Goal: Task Accomplishment & Management: Use online tool/utility

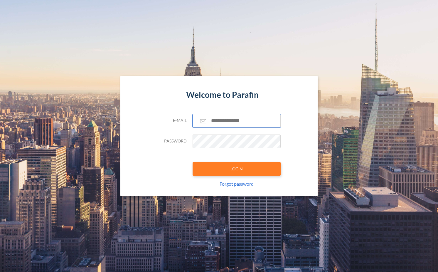
click at [231, 120] on input "text" at bounding box center [237, 121] width 88 height 14
type input "**********"
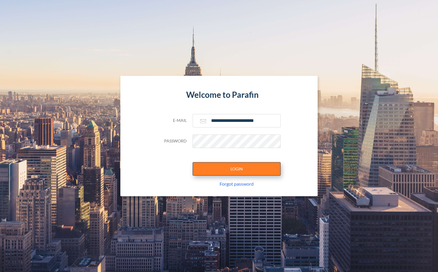
click at [227, 166] on button "LOGIN" at bounding box center [237, 169] width 88 height 14
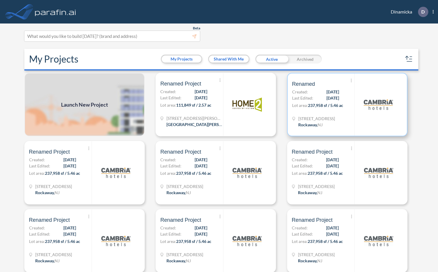
click at [336, 110] on p "Lot area: 237,958 sf / 5.46 ac" at bounding box center [323, 106] width 62 height 9
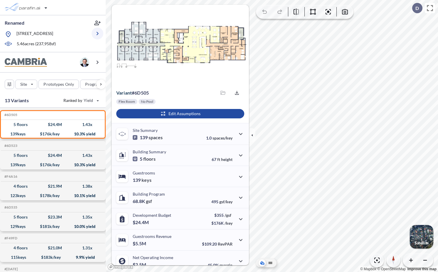
click at [97, 34] on icon "button" at bounding box center [98, 34] width 2 height 4
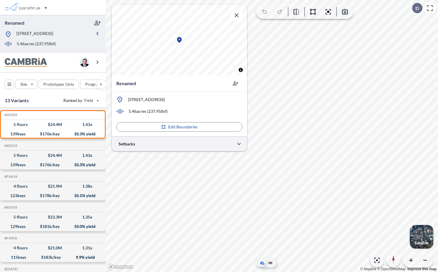
click at [152, 145] on div at bounding box center [180, 143] width 136 height 15
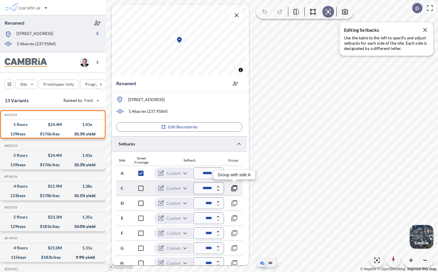
click at [234, 188] on icon "button" at bounding box center [234, 188] width 7 height 7
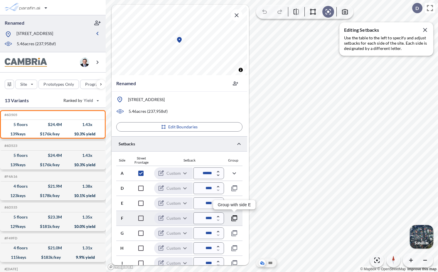
click at [238, 221] on button "button" at bounding box center [234, 218] width 12 height 12
click at [235, 219] on icon "button" at bounding box center [234, 218] width 7 height 7
click at [233, 172] on icon "button" at bounding box center [234, 173] width 7 height 7
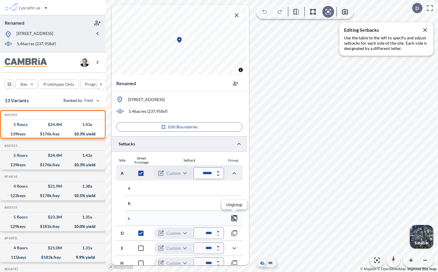
click at [235, 218] on icon "button" at bounding box center [234, 218] width 7 height 7
click at [235, 203] on icon "button" at bounding box center [234, 203] width 7 height 7
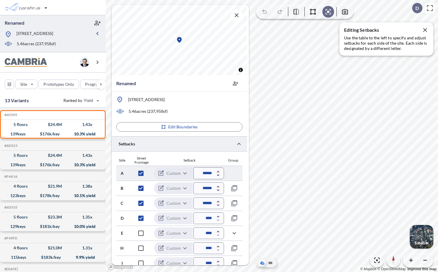
click at [205, 173] on input "******" at bounding box center [208, 173] width 31 height 12
type input "******"
click at [204, 160] on div "Setback" at bounding box center [189, 160] width 69 height 4
click at [205, 202] on input "******" at bounding box center [208, 203] width 31 height 12
drag, startPoint x: 205, startPoint y: 203, endPoint x: 198, endPoint y: 203, distance: 7.9
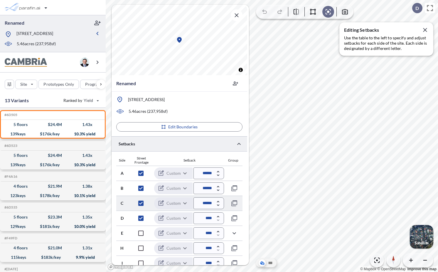
click at [198, 203] on input "******" at bounding box center [208, 203] width 31 height 12
click at [211, 159] on div "Setback" at bounding box center [189, 160] width 69 height 4
drag, startPoint x: 207, startPoint y: 204, endPoint x: 194, endPoint y: 203, distance: 13.5
click at [194, 203] on input "********" at bounding box center [208, 203] width 31 height 12
type input "******"
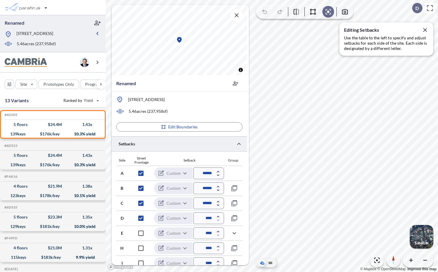
click at [209, 159] on div "Setback" at bounding box center [189, 160] width 69 height 4
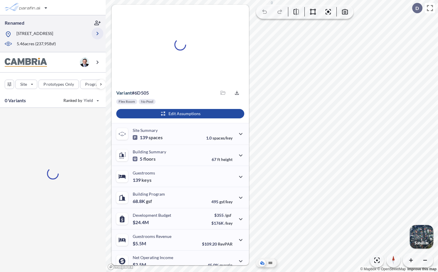
click at [97, 35] on icon "button" at bounding box center [98, 34] width 2 height 4
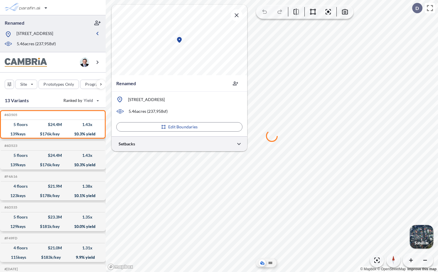
click at [172, 143] on div at bounding box center [180, 143] width 136 height 15
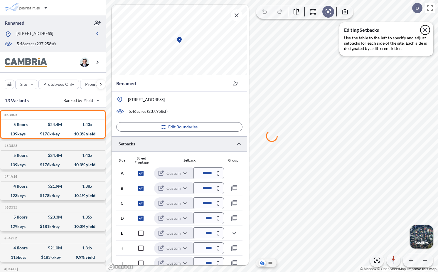
click at [425, 29] on icon "button" at bounding box center [425, 29] width 7 height 7
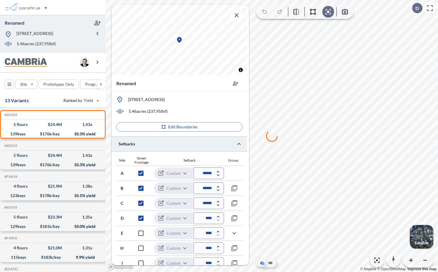
click at [205, 144] on div at bounding box center [180, 143] width 136 height 15
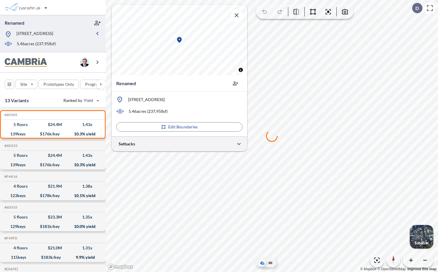
click at [205, 144] on div at bounding box center [180, 143] width 136 height 15
click at [239, 144] on icon "button" at bounding box center [239, 144] width 4 height 2
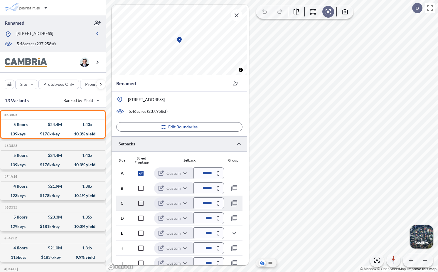
click at [205, 201] on input "******" at bounding box center [208, 203] width 31 height 12
type input "*****"
click at [206, 159] on div "Setback" at bounding box center [189, 160] width 69 height 4
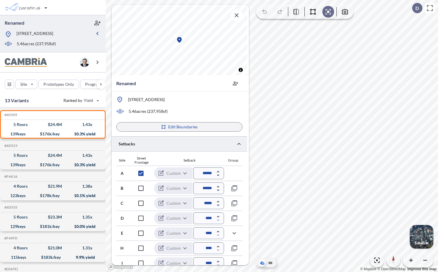
click at [184, 126] on p "Edit Boundaries" at bounding box center [183, 127] width 30 height 6
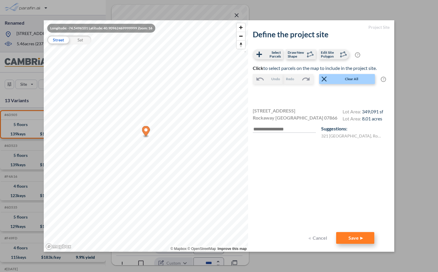
click at [358, 235] on button "Save" at bounding box center [355, 238] width 38 height 12
type input "****"
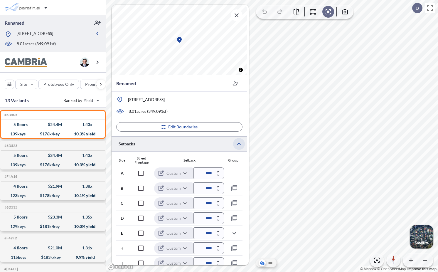
click at [237, 143] on icon "button" at bounding box center [238, 143] width 7 height 7
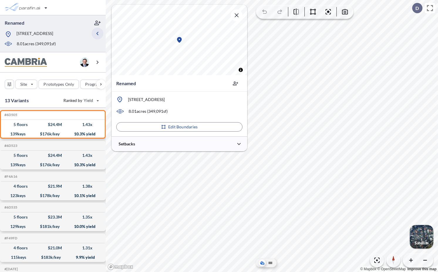
click at [98, 31] on icon "button" at bounding box center [97, 33] width 7 height 7
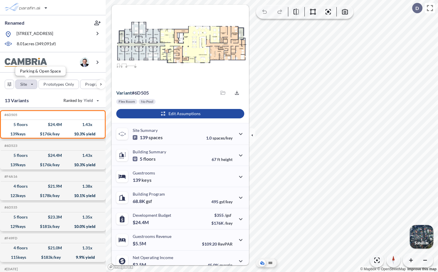
click at [33, 83] on div "button" at bounding box center [26, 84] width 21 height 9
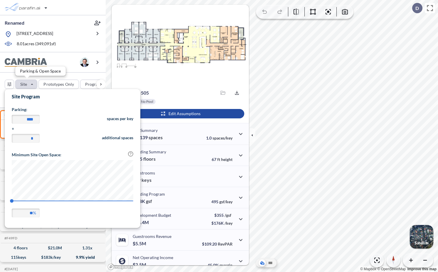
scroll to position [137, 136]
drag, startPoint x: 11, startPoint y: 200, endPoint x: 90, endPoint y: 201, distance: 78.4
click at [14, 201] on span "20" at bounding box center [12, 201] width 4 height 4
type input "**"
click at [73, 76] on div "Site Prototypes Only Program Keys Floors Height FAR Room mix Budget" at bounding box center [53, 83] width 106 height 21
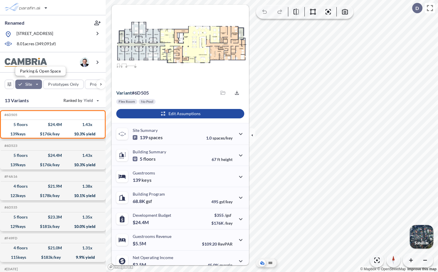
click at [38, 87] on div "button" at bounding box center [28, 84] width 27 height 9
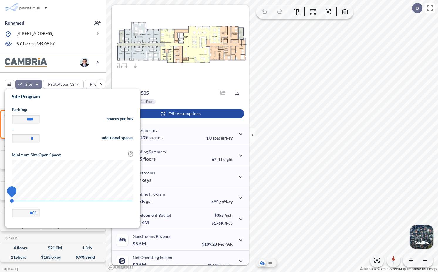
click at [14, 201] on span "64" at bounding box center [12, 201] width 4 height 4
type input "**"
click at [14, 202] on span "79" at bounding box center [12, 201] width 4 height 4
click at [63, 75] on div "Site Prototypes Only Program Keys Floors Height FAR Room mix Budget" at bounding box center [53, 83] width 106 height 21
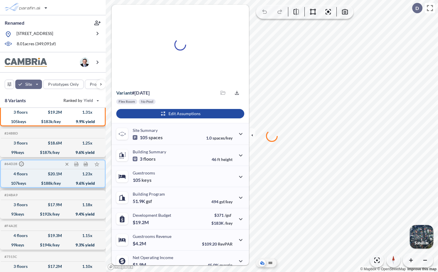
scroll to position [0, 0]
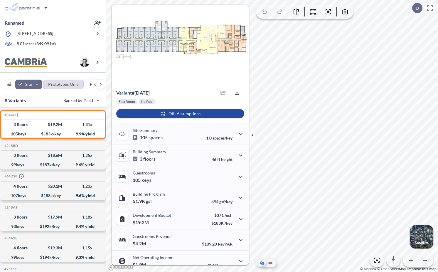
click at [75, 85] on div "button" at bounding box center [63, 84] width 40 height 9
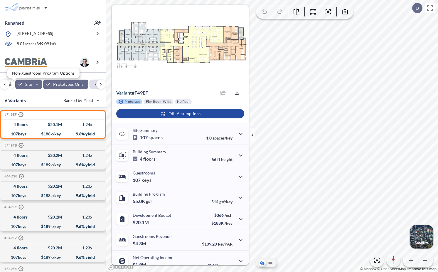
click at [90, 86] on div "button" at bounding box center [105, 84] width 31 height 9
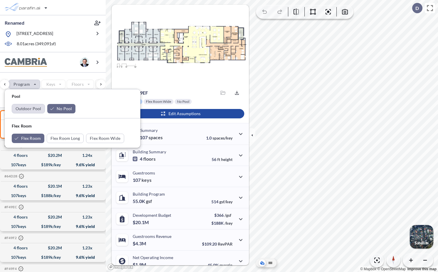
click at [33, 109] on div "button" at bounding box center [28, 108] width 33 height 9
click at [60, 76] on div "Site Prototypes Only Program Keys Floors Height FAR Room mix Budget" at bounding box center [53, 83] width 106 height 21
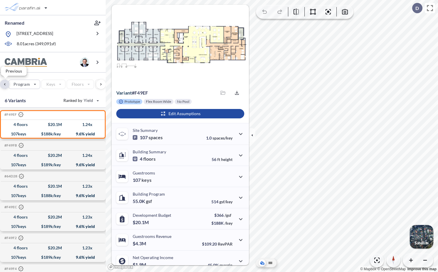
click at [4, 85] on div "button" at bounding box center [4, 84] width 9 height 9
click at [61, 84] on div "button" at bounding box center [65, 84] width 45 height 9
click at [55, 75] on div "Site Prototypes Only Program Keys Floors Height FAR Room mix Budget" at bounding box center [53, 83] width 106 height 21
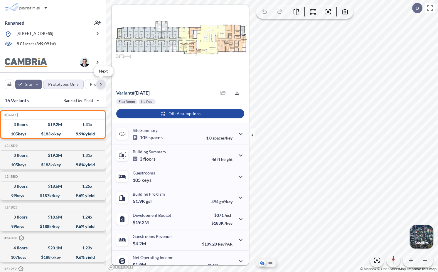
click at [102, 82] on div "button" at bounding box center [100, 84] width 9 height 9
click at [34, 84] on div "button" at bounding box center [24, 84] width 31 height 9
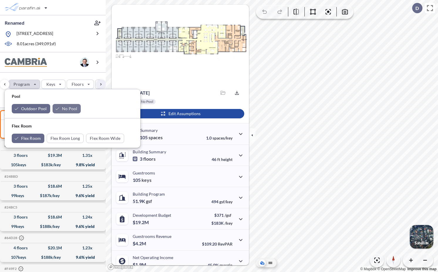
click at [70, 108] on div "button" at bounding box center [67, 108] width 28 height 9
click at [62, 76] on div "Site Prototypes Only Program Keys Floors Height FAR Room mix Budget" at bounding box center [53, 83] width 106 height 21
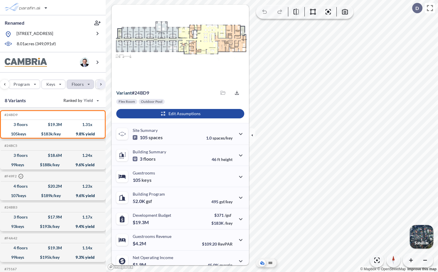
click at [77, 85] on div "button" at bounding box center [80, 84] width 27 height 9
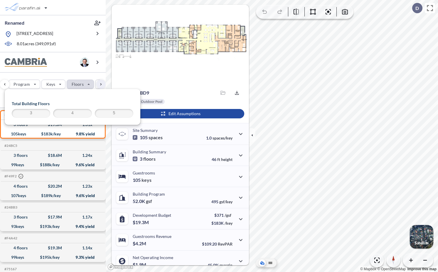
click at [84, 116] on span "4" at bounding box center [72, 113] width 37 height 7
click at [42, 112] on span "3" at bounding box center [31, 113] width 37 height 7
click at [59, 75] on div "Site Prototypes Only Program Keys Floors Height FAR Room mix Budget" at bounding box center [53, 83] width 106 height 21
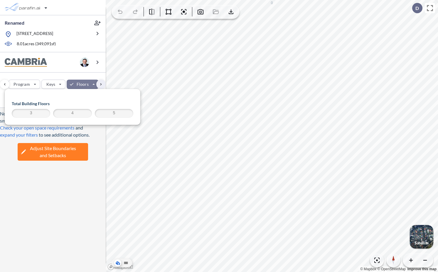
click at [72, 108] on div "Total Building Floors 3 4 5" at bounding box center [73, 110] width 122 height 19
drag, startPoint x: 72, startPoint y: 111, endPoint x: 74, endPoint y: 74, distance: 37.1
click at [72, 111] on span "4" at bounding box center [72, 113] width 37 height 7
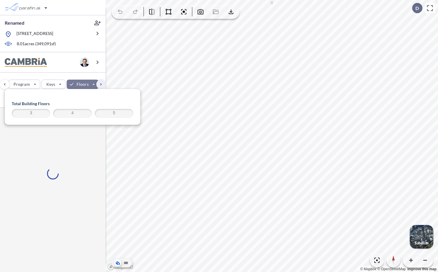
click at [72, 75] on div "Site Prototypes Only Program Keys Floors Height FAR Room mix Budget" at bounding box center [53, 83] width 106 height 21
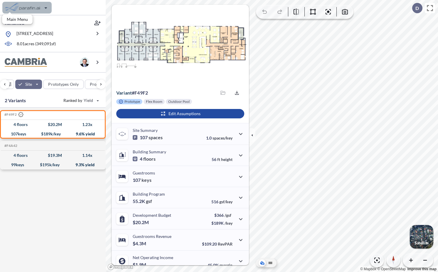
click at [37, 9] on div "button" at bounding box center [26, 8] width 49 height 12
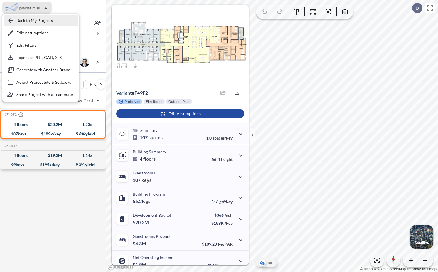
click at [39, 20] on div "button" at bounding box center [41, 21] width 74 height 12
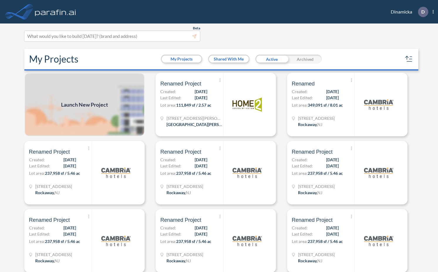
click at [282, 101] on div "Show More Created with sketchtool. Archive Reports Share a copy Renamed Project…" at bounding box center [219, 104] width 132 height 63
click at [282, 156] on div "Show More Created with sketchtool. Archive Reports Share a copy Renamed Project…" at bounding box center [219, 172] width 132 height 63
click at [284, 145] on div "Show More Created with sketchtool. Archive Reports Share a copy Renamed Project…" at bounding box center [219, 172] width 132 height 63
click at [279, 155] on div "Show More Created with sketchtool. Archive Reports Share a copy Renamed Project…" at bounding box center [219, 172] width 132 height 63
click at [282, 158] on div "Show More Created with sketchtool. Archive Reports Share a copy Renamed Project…" at bounding box center [219, 172] width 132 height 63
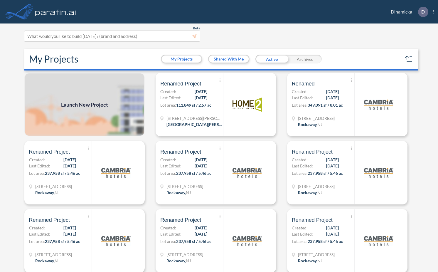
click at [295, 138] on div "Launch New Project Show More Created with sketchtool. Archive Reports Share a c…" at bounding box center [219, 173] width 394 height 200
click at [378, 139] on div "Launch New Project Show More Created with sketchtool. Archive Reports Share a c…" at bounding box center [219, 173] width 394 height 200
click at [416, 123] on div "Beta This experimental feature is still in beta. Help improve this by reporting…" at bounding box center [219, 147] width 438 height 248
click at [411, 103] on div "Show More Created with sketchtool. Archive Reports Share a copy Renamed Created…" at bounding box center [351, 104] width 132 height 63
click at [183, 204] on div "Show More Created with sketchtool. Archive Reports Share a copy Renamed Project…" at bounding box center [216, 172] width 120 height 63
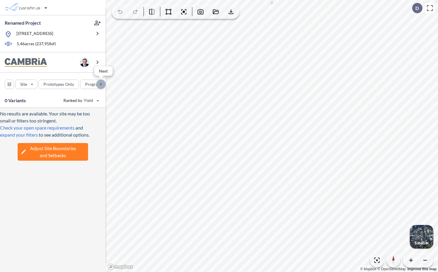
click at [100, 84] on div "button" at bounding box center [100, 84] width 9 height 9
click at [59, 83] on div "button" at bounding box center [55, 84] width 29 height 9
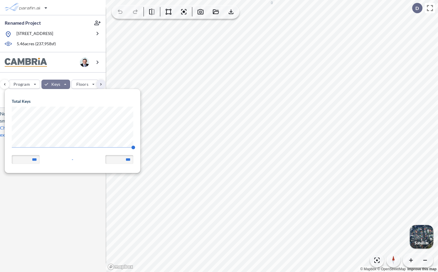
scroll to position [84, 136]
drag, startPoint x: 132, startPoint y: 147, endPoint x: 2, endPoint y: 149, distance: 129.8
click at [2, 149] on body "Renamed Project 321 Mt Hope Ave, Rockaway, NJ 07866 5.46 acres ( 237,958 sf) Si…" at bounding box center [219, 136] width 438 height 272
type input "**"
click at [64, 215] on div "No results are available. Your site may be too small or filters too stringent. …" at bounding box center [53, 190] width 106 height 164
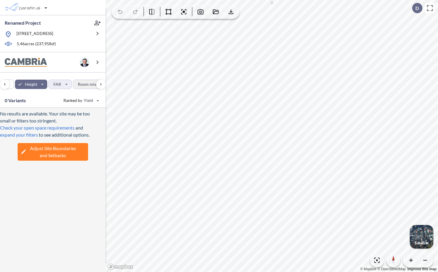
scroll to position [0, 154]
click at [38, 85] on div "button" at bounding box center [29, 84] width 33 height 9
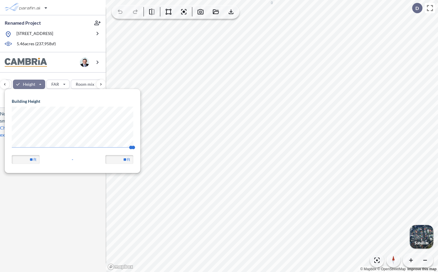
scroll to position [84, 136]
drag, startPoint x: 130, startPoint y: 146, endPoint x: 14, endPoint y: 150, distance: 116.3
click at [14, 150] on span "67.56 68" at bounding box center [73, 149] width 122 height 4
type input "**"
click at [50, 201] on div "No results are available. Your site may be too small or filters too stringent. …" at bounding box center [53, 190] width 106 height 164
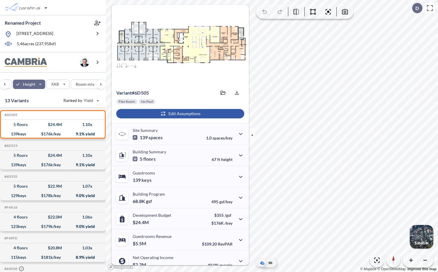
click at [168, 111] on div "button" at bounding box center [180, 113] width 128 height 9
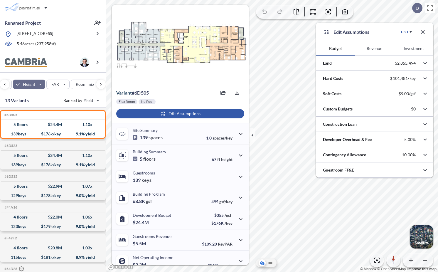
click at [373, 46] on button "Revenue" at bounding box center [374, 48] width 39 height 14
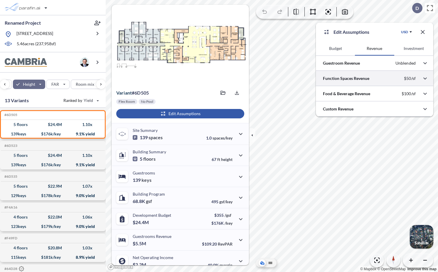
click at [350, 79] on div at bounding box center [374, 78] width 117 height 15
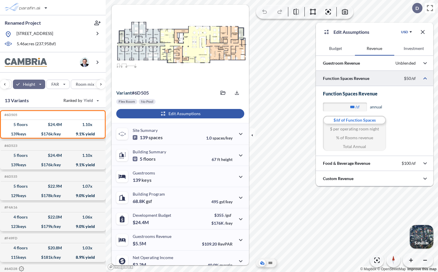
click at [350, 79] on div at bounding box center [374, 78] width 117 height 15
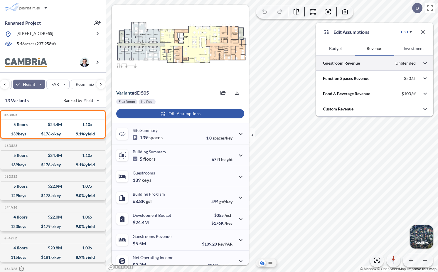
drag, startPoint x: 350, startPoint y: 70, endPoint x: 350, endPoint y: 67, distance: 3.5
click at [350, 67] on div at bounding box center [374, 62] width 117 height 15
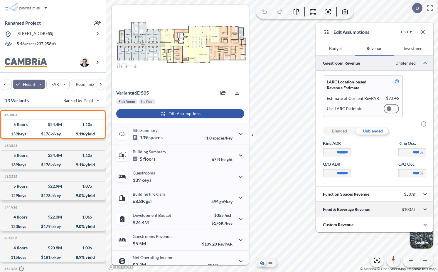
click at [346, 211] on div at bounding box center [374, 209] width 117 height 15
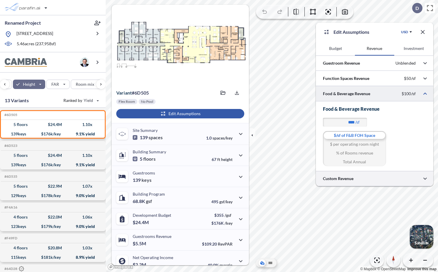
click at [348, 179] on div at bounding box center [374, 178] width 117 height 15
